Goal: Task Accomplishment & Management: Use online tool/utility

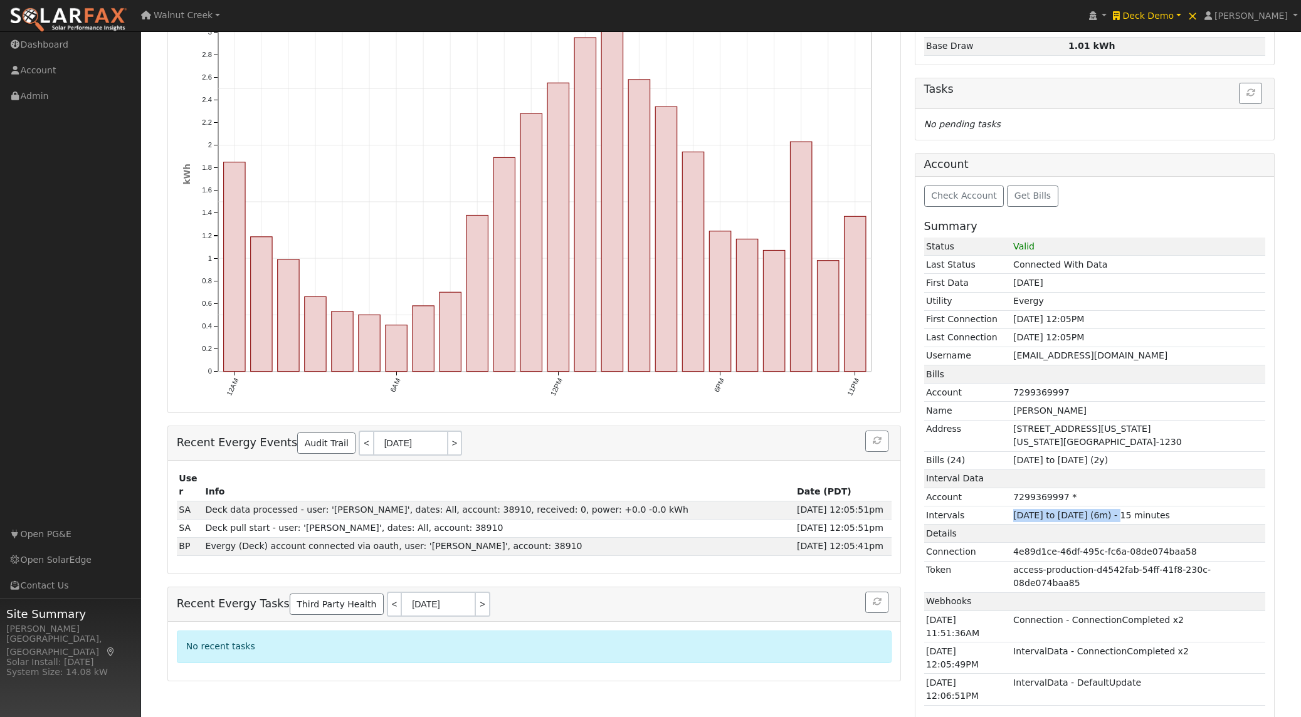
scroll to position [230, 0]
click at [944, 191] on span "Check Account" at bounding box center [964, 196] width 66 height 10
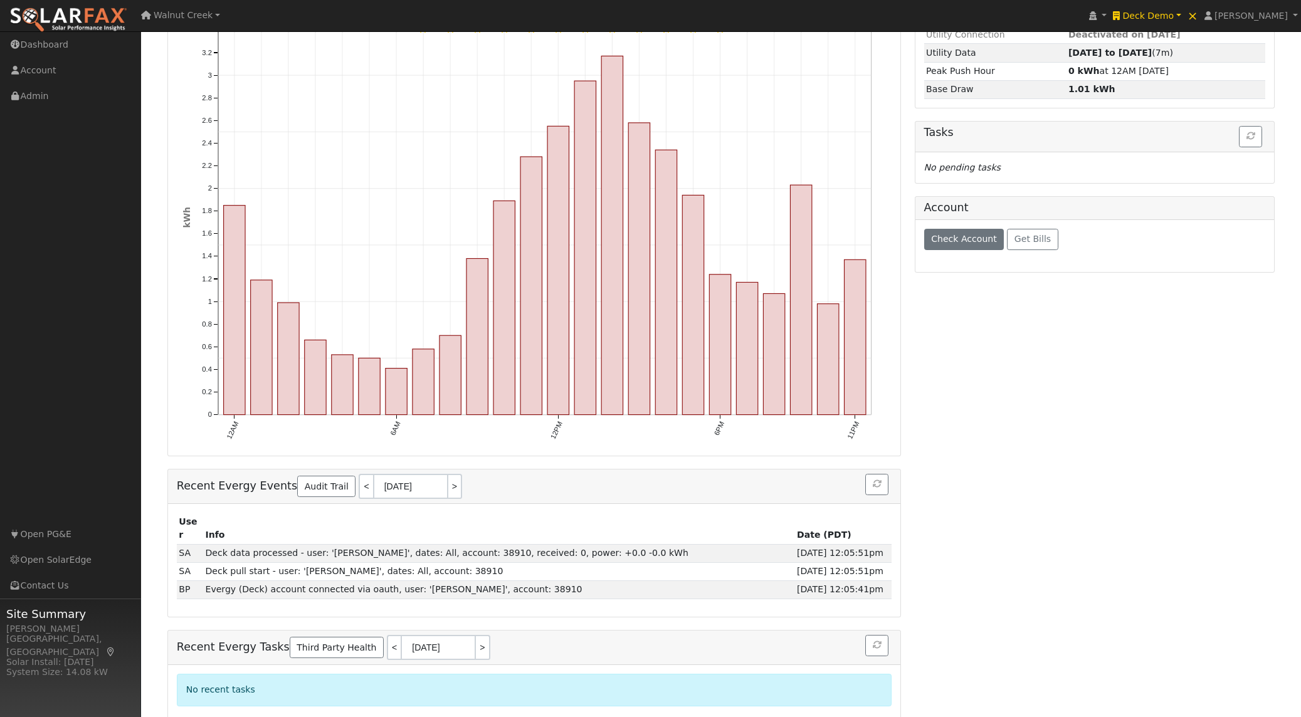
click at [944, 191] on div at bounding box center [1095, 190] width 361 height 13
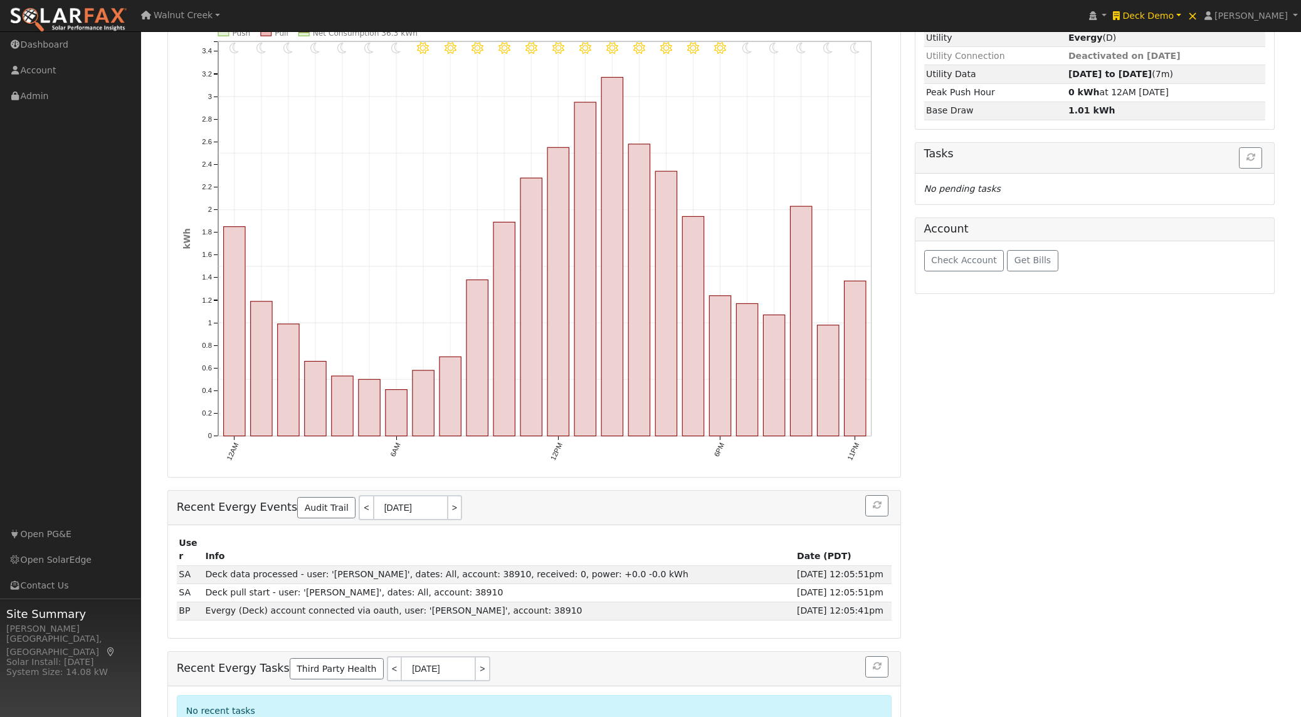
click at [954, 238] on div "Account" at bounding box center [1094, 229] width 359 height 23
click at [945, 267] on button "Check Account" at bounding box center [964, 260] width 80 height 21
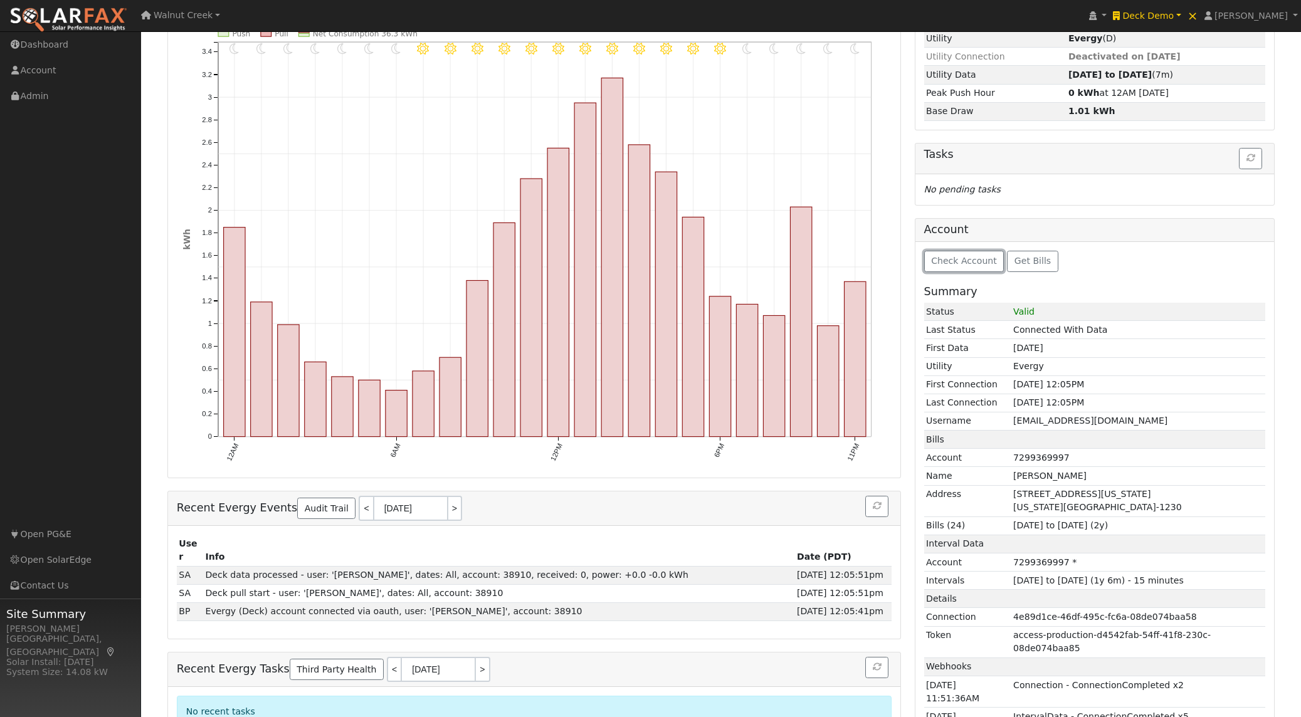
scroll to position [0, 0]
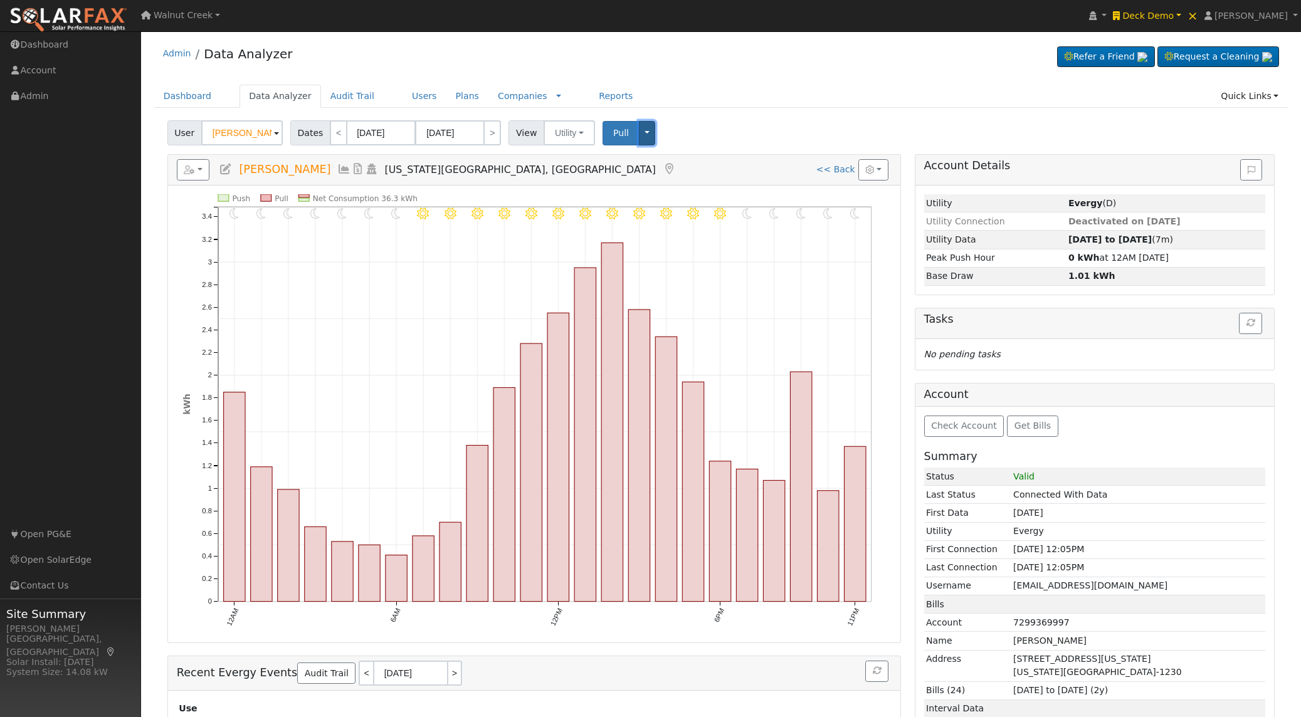
click at [644, 133] on button "Toggle Dropdown" at bounding box center [647, 133] width 16 height 24
click at [663, 204] on link "Delete ALL Data" at bounding box center [686, 205] width 95 height 18
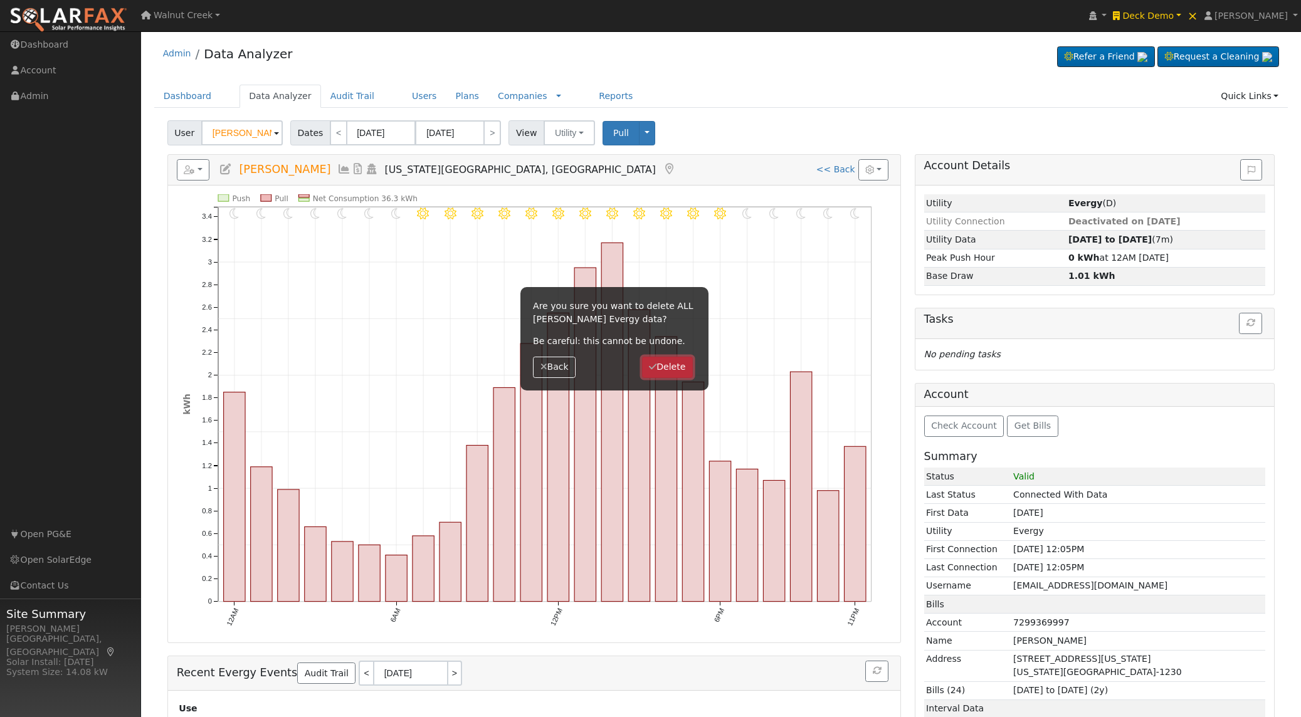
click at [675, 376] on button "Delete" at bounding box center [667, 367] width 51 height 21
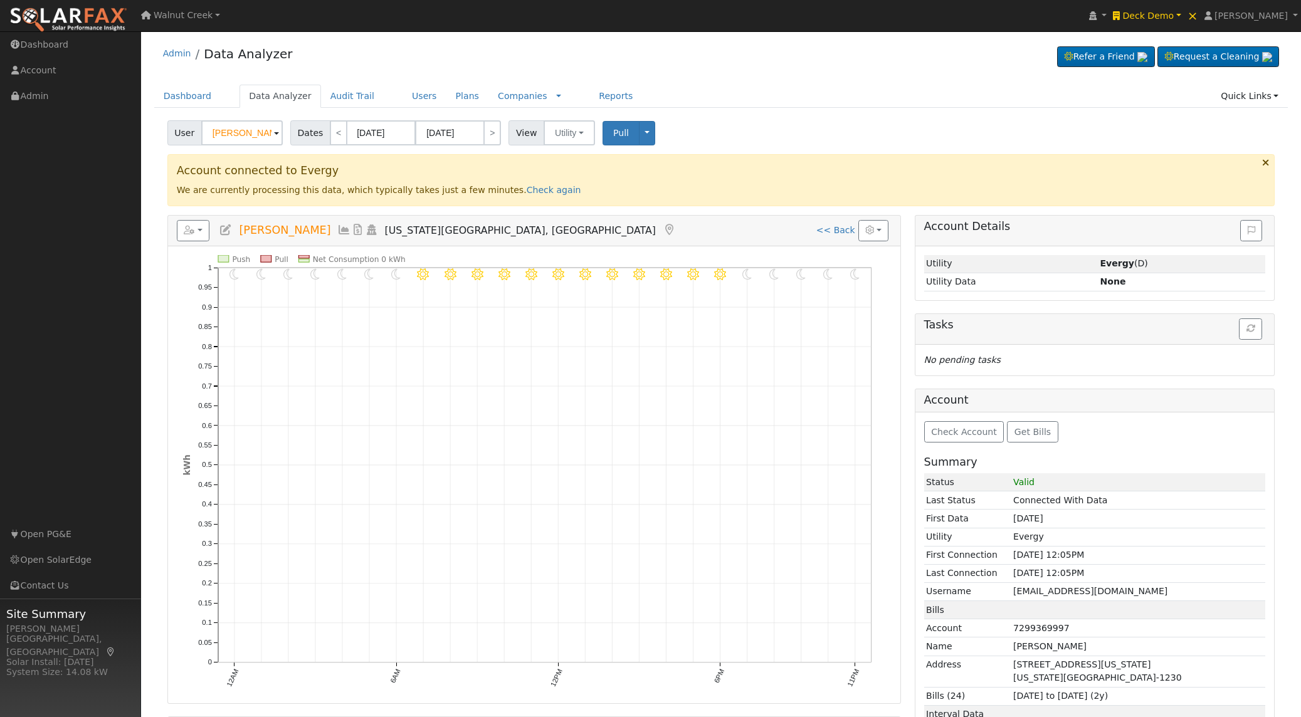
click at [955, 420] on div "Check Account Get Bills Summary Status Valid Last Status Connected With Data Fi…" at bounding box center [1094, 702] width 359 height 578
click at [952, 429] on span "Check Account" at bounding box center [964, 432] width 66 height 10
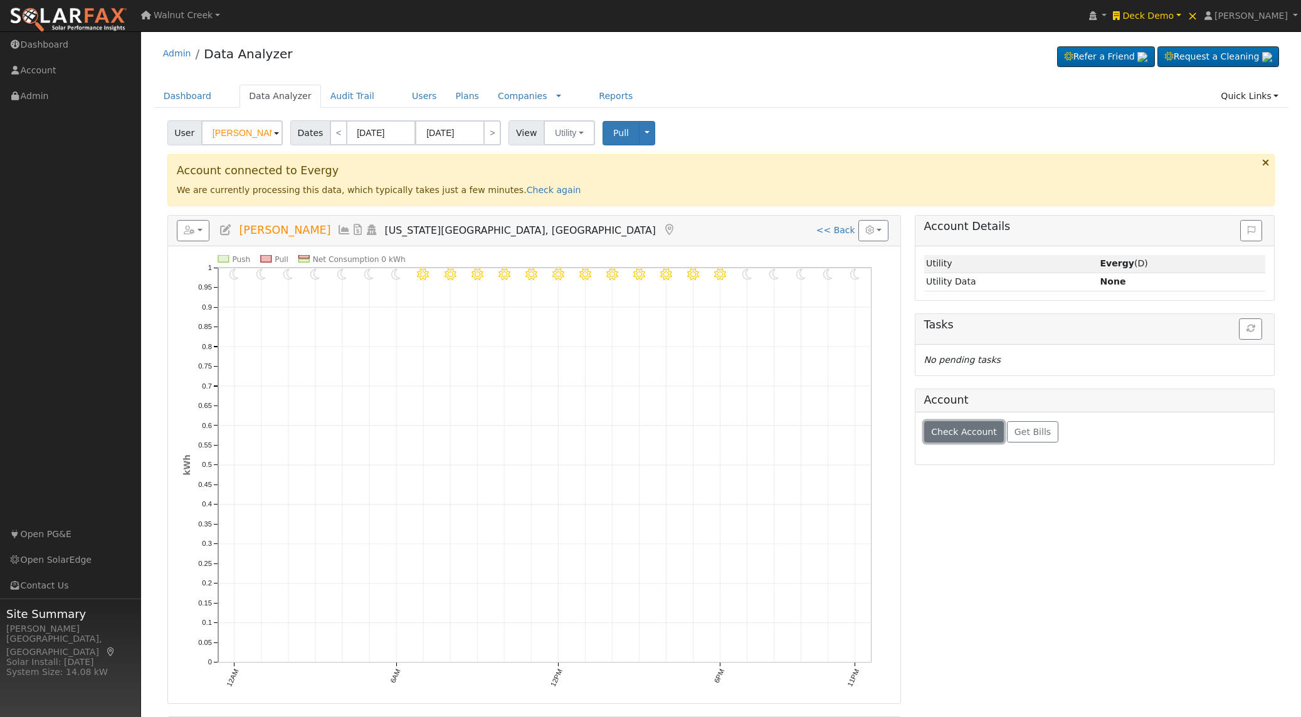
click at [952, 429] on span "Check Account" at bounding box center [964, 432] width 66 height 10
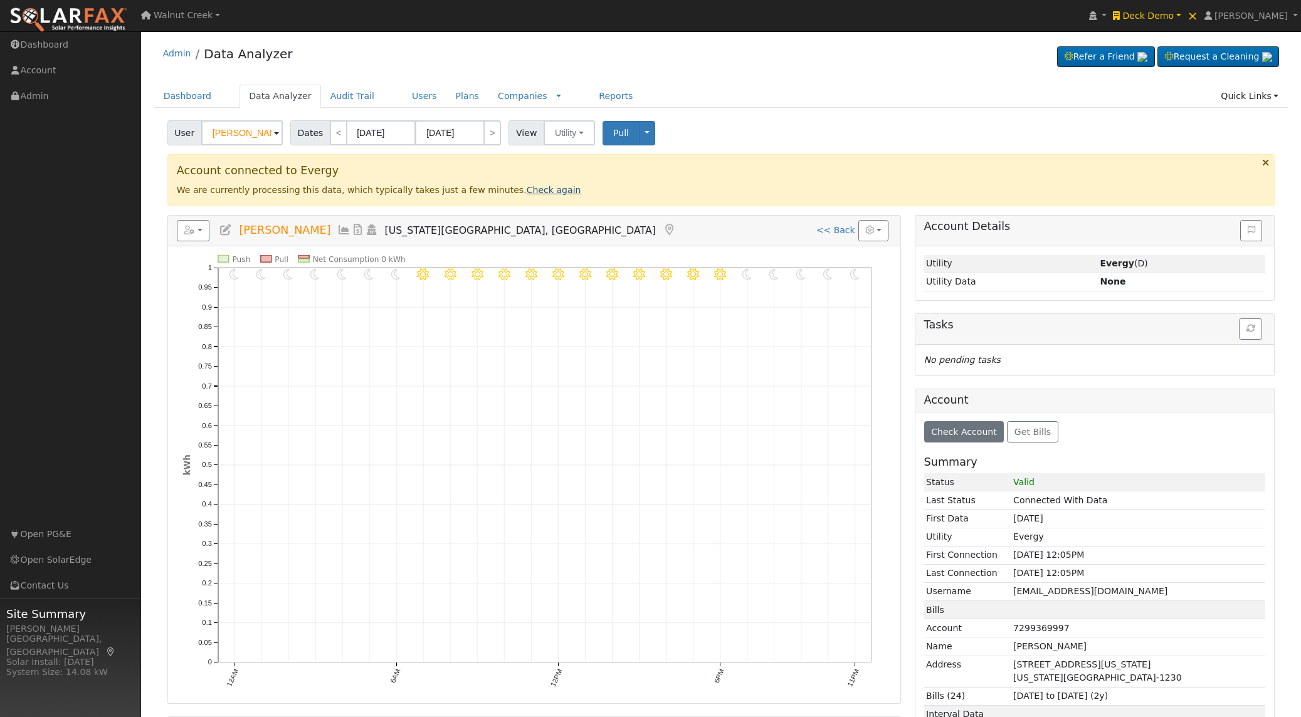
click at [527, 192] on link "Check again" at bounding box center [554, 190] width 55 height 10
click at [531, 191] on link "Check again" at bounding box center [554, 190] width 55 height 10
click at [546, 193] on link "Check again" at bounding box center [554, 190] width 55 height 10
click at [541, 196] on div "Account connected to Evergy We are currently processing this data, which typica…" at bounding box center [721, 179] width 1108 height 51
click at [540, 192] on link "Check again" at bounding box center [554, 190] width 55 height 10
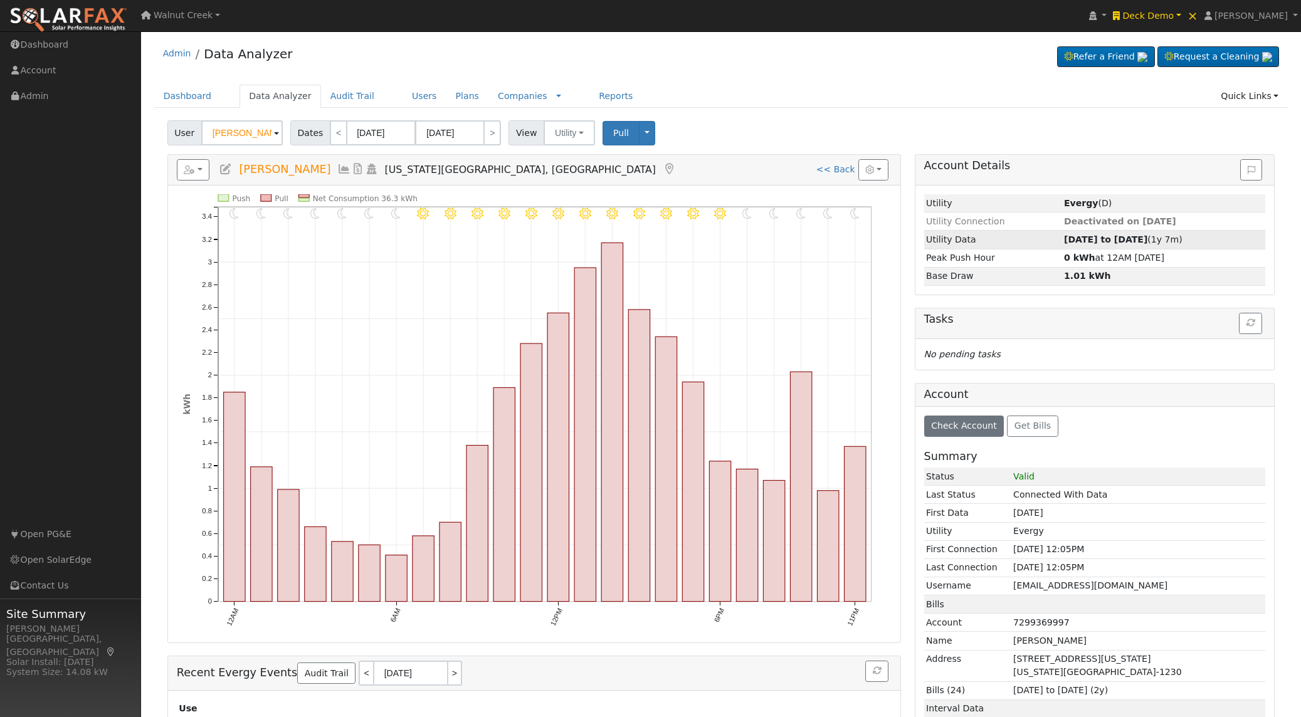
click at [1064, 240] on strong "[DATE] to [DATE]" at bounding box center [1105, 240] width 83 height 10
type input "[DATE]"
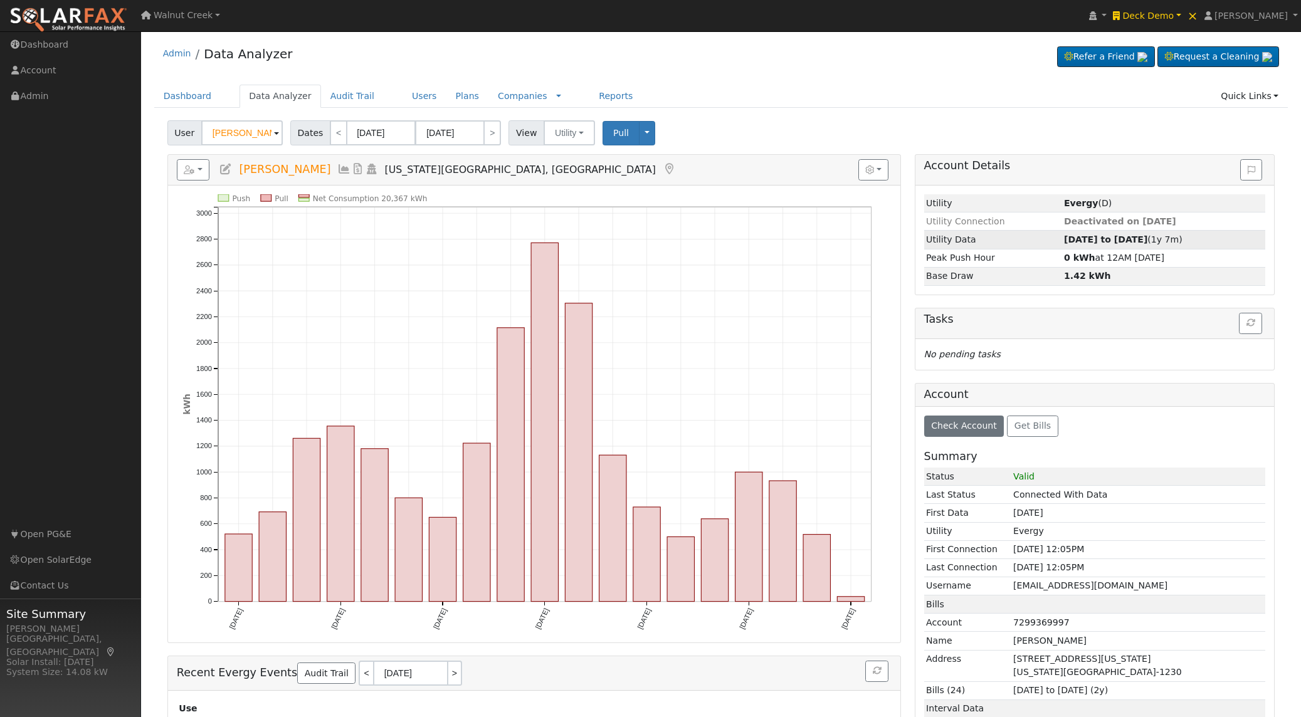
copy strong "[DATE] to [DATE]"
drag, startPoint x: 1056, startPoint y: 240, endPoint x: 1137, endPoint y: 243, distance: 80.9
click at [1137, 243] on strong "[DATE] to [DATE]" at bounding box center [1105, 240] width 83 height 10
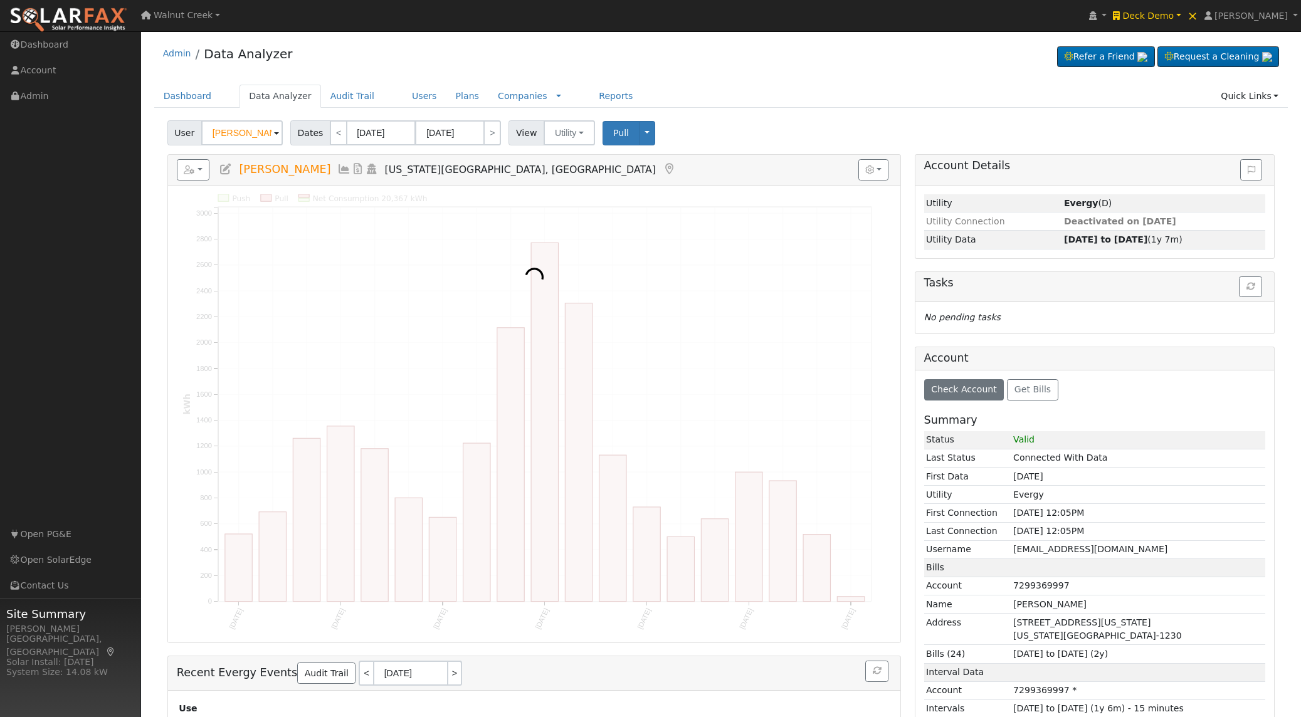
scroll to position [24, 0]
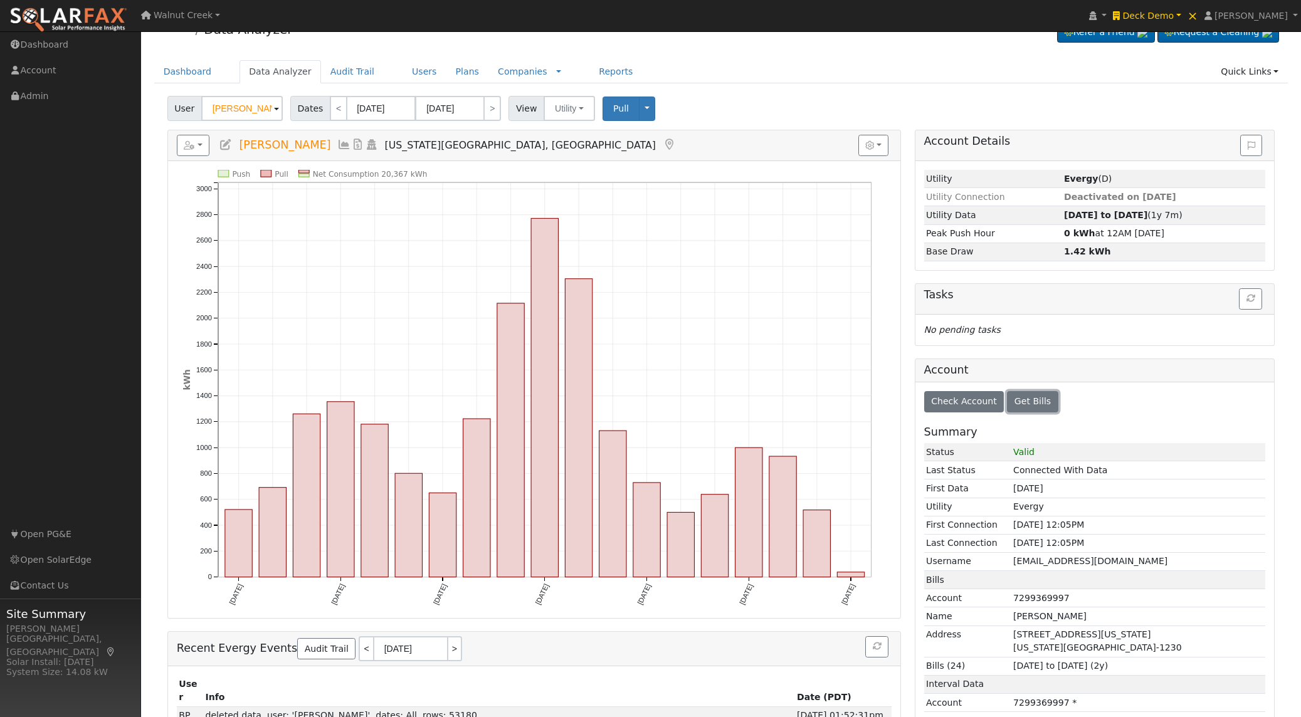
drag, startPoint x: 1043, startPoint y: 402, endPoint x: 1094, endPoint y: 409, distance: 51.3
click at [1043, 402] on span "Get Bills" at bounding box center [1033, 401] width 36 height 10
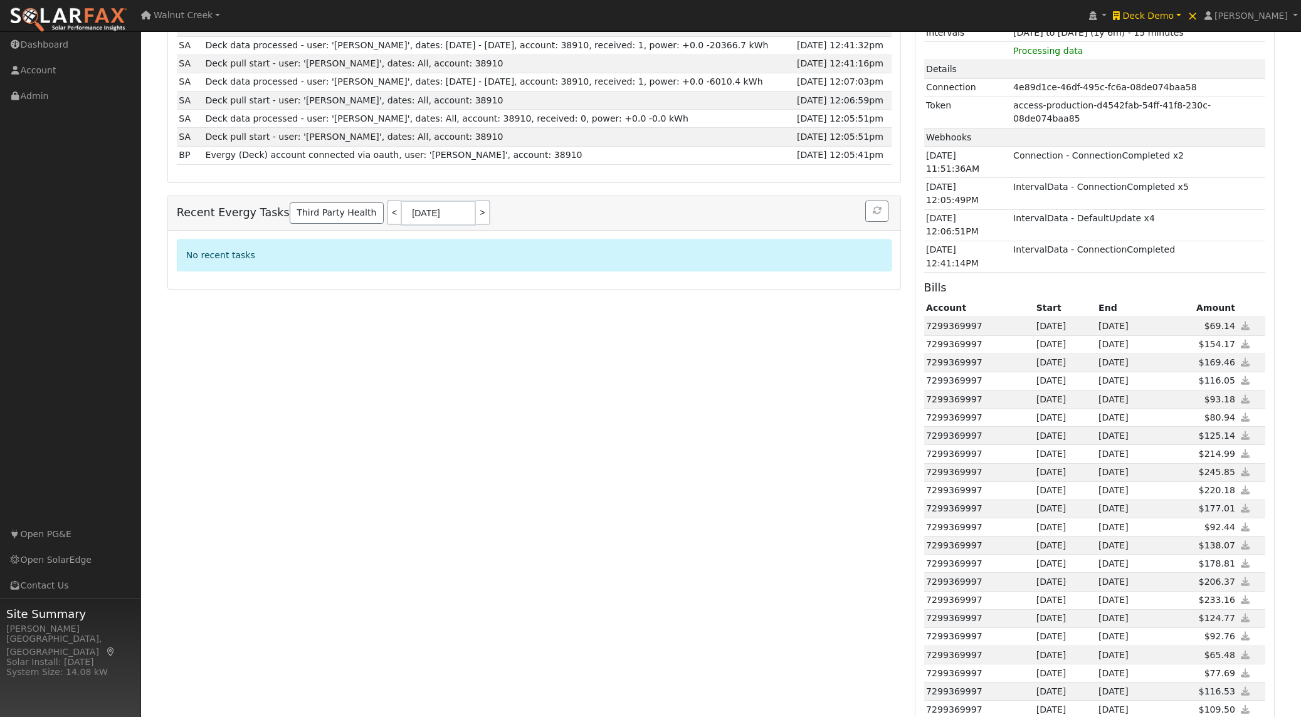
scroll to position [751, 0]
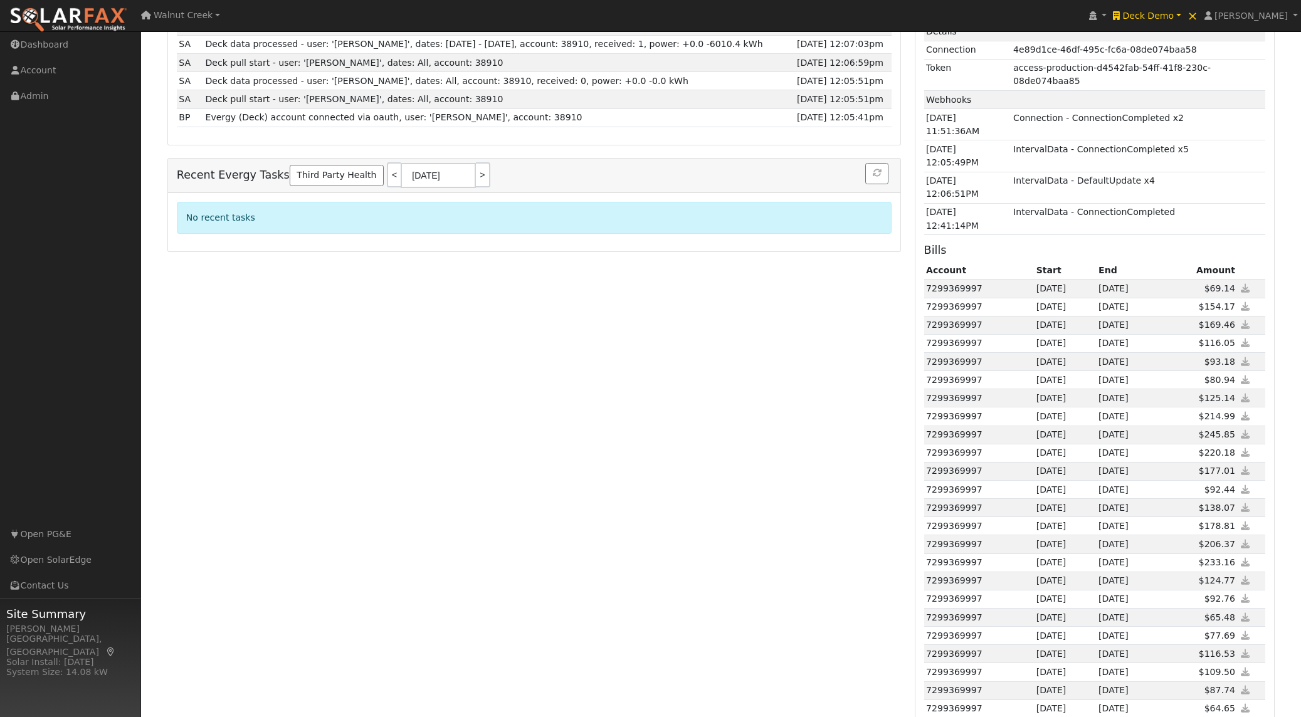
click at [1244, 284] on icon at bounding box center [1245, 288] width 11 height 9
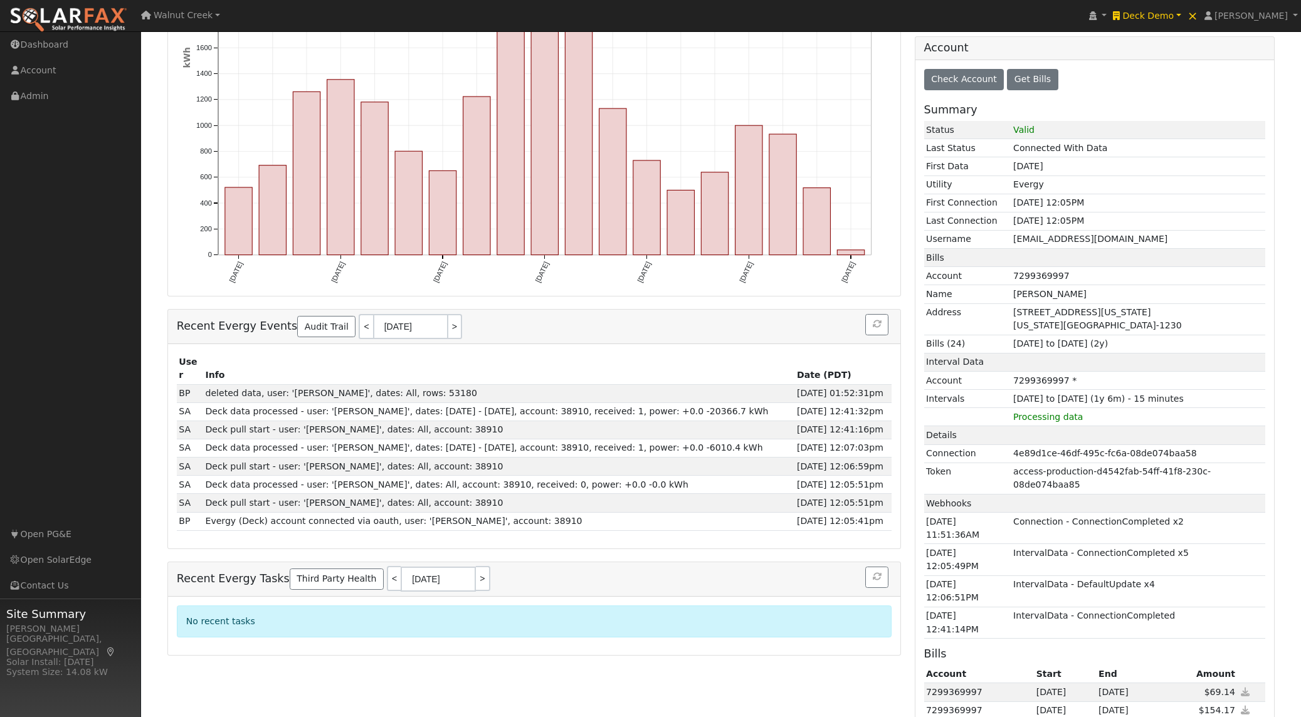
scroll to position [0, 0]
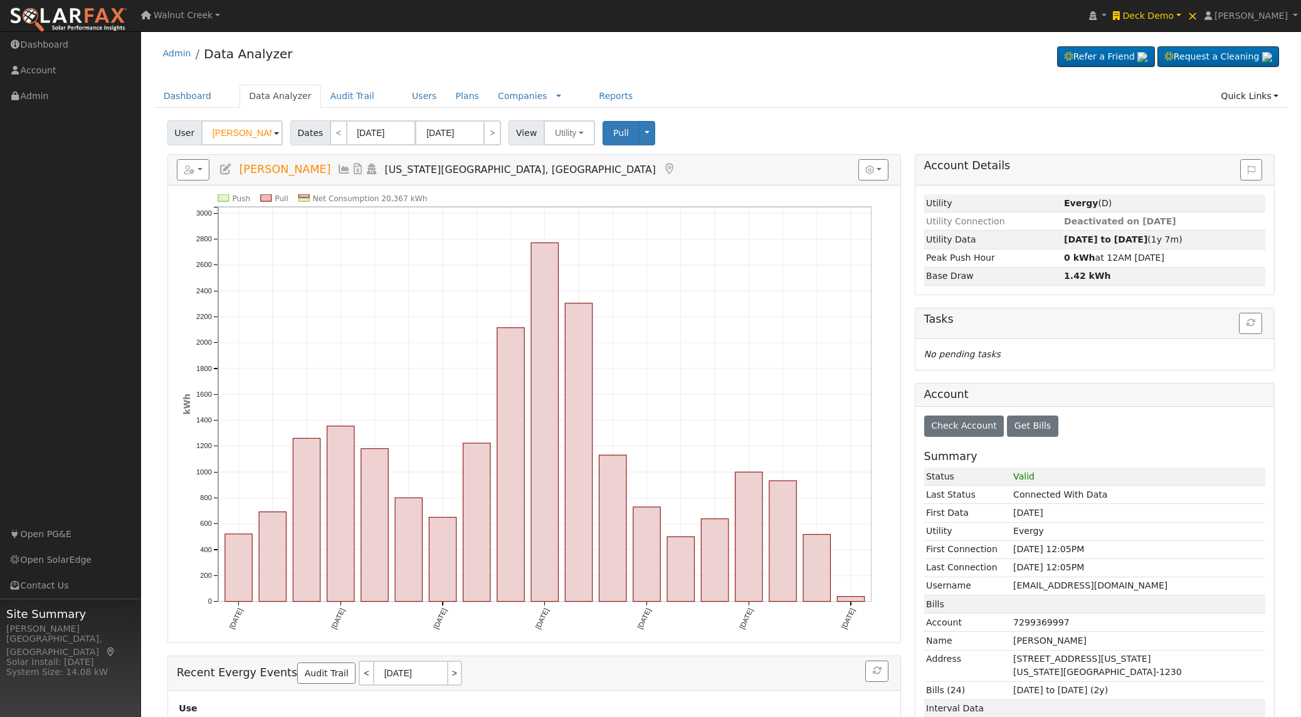
click at [337, 172] on icon at bounding box center [344, 169] width 14 height 11
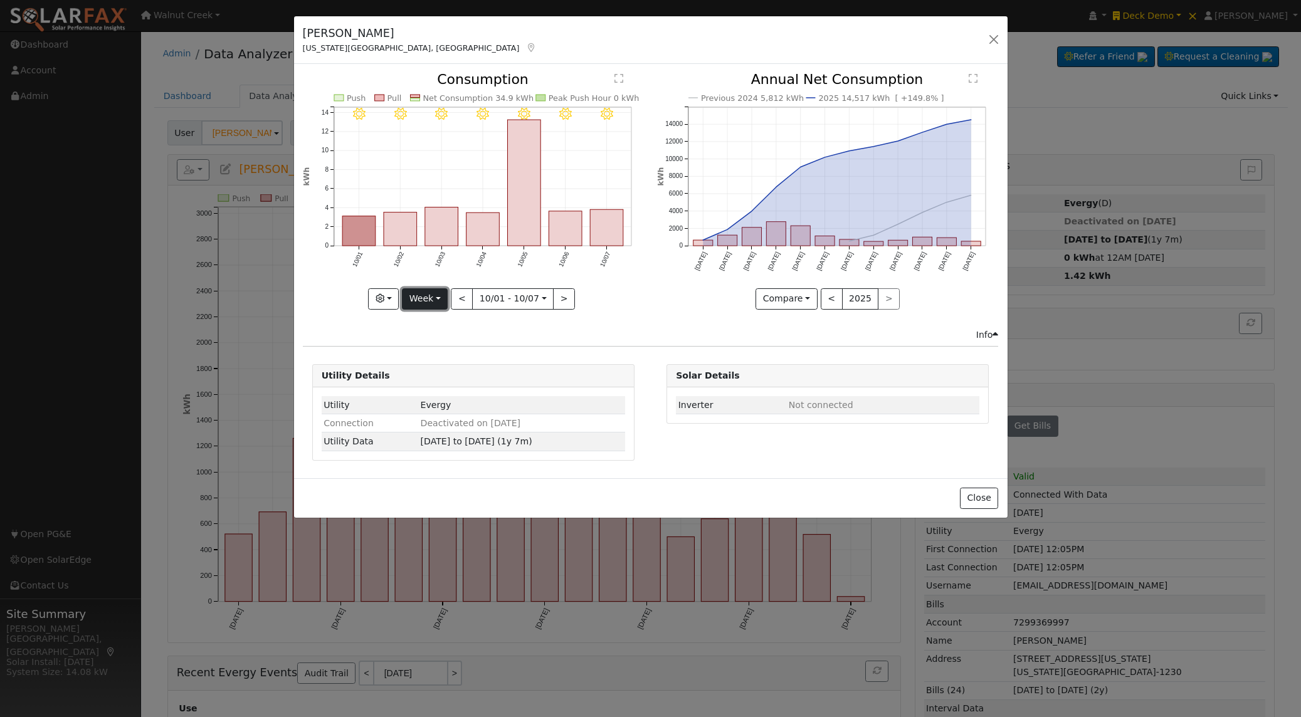
click at [413, 296] on button "Week" at bounding box center [425, 298] width 46 height 21
click at [435, 373] on link "Year" at bounding box center [446, 378] width 87 height 18
type input "[DATE]"
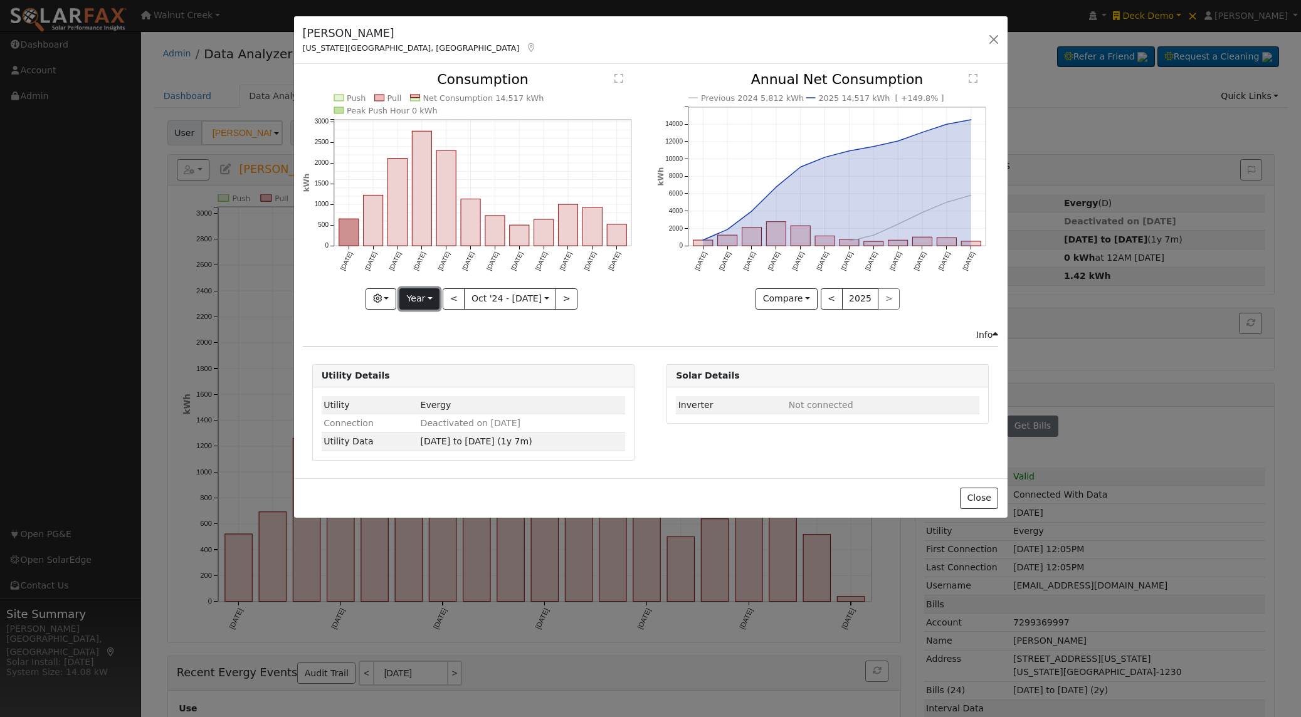
click at [435, 297] on button "Year" at bounding box center [419, 298] width 40 height 21
click at [425, 399] on link "Custom" at bounding box center [443, 396] width 87 height 18
click at [579, 300] on button "month" at bounding box center [585, 298] width 50 height 21
click at [578, 339] on link "Day" at bounding box center [604, 343] width 87 height 18
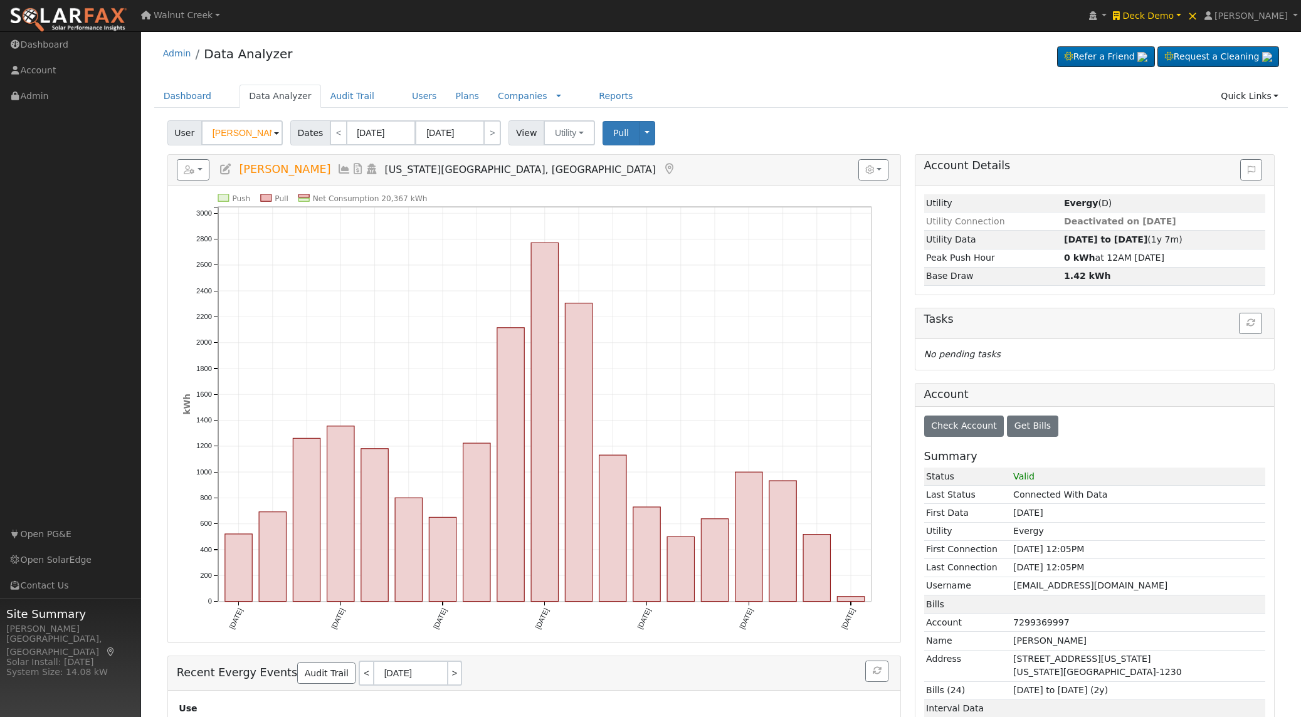
scroll to position [1, 0]
